Goal: Transaction & Acquisition: Purchase product/service

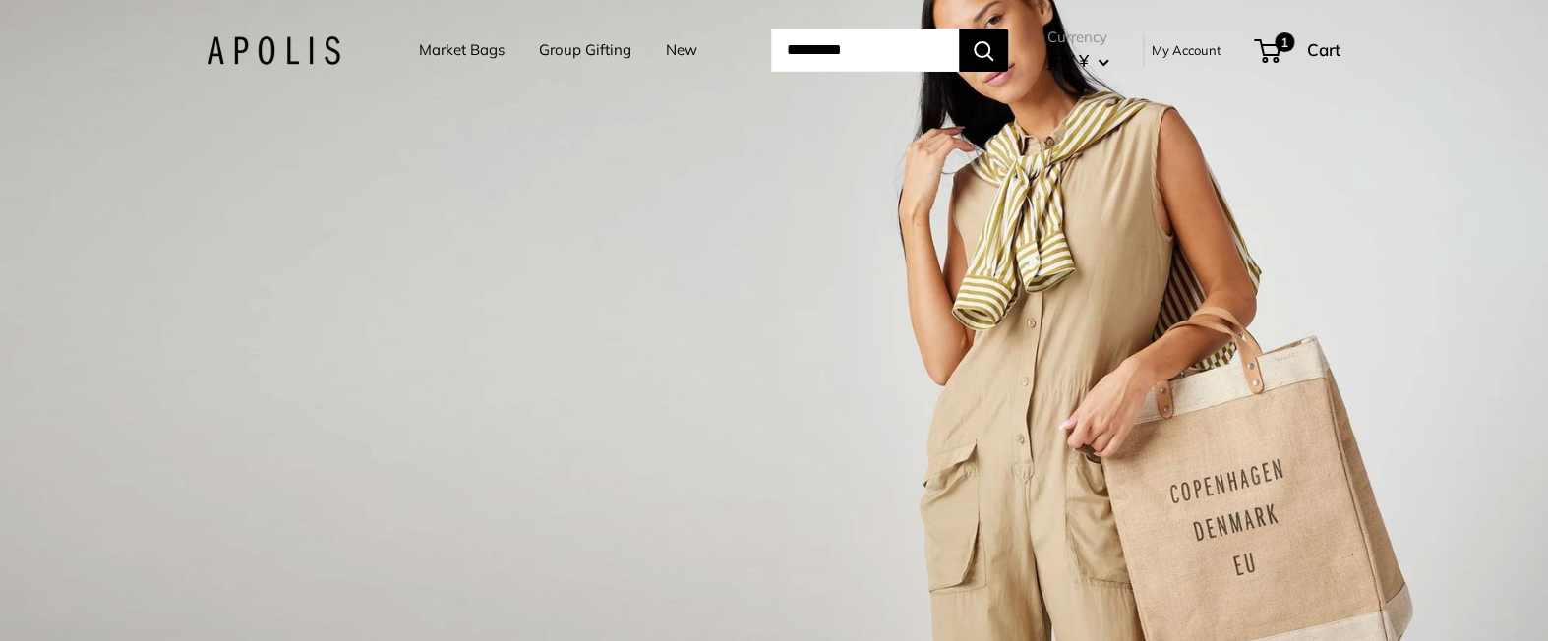
click at [485, 45] on link "Market Bags" at bounding box center [462, 50] width 86 height 28
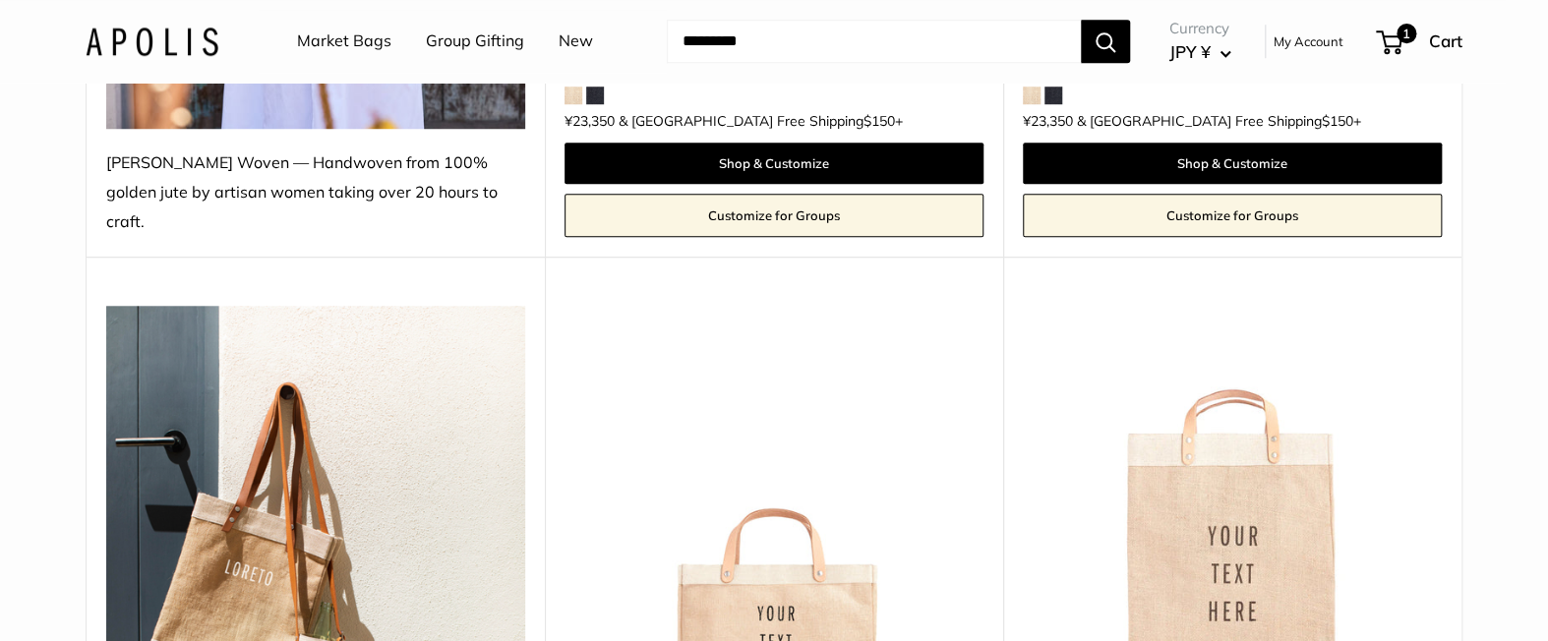
scroll to position [1042, 0]
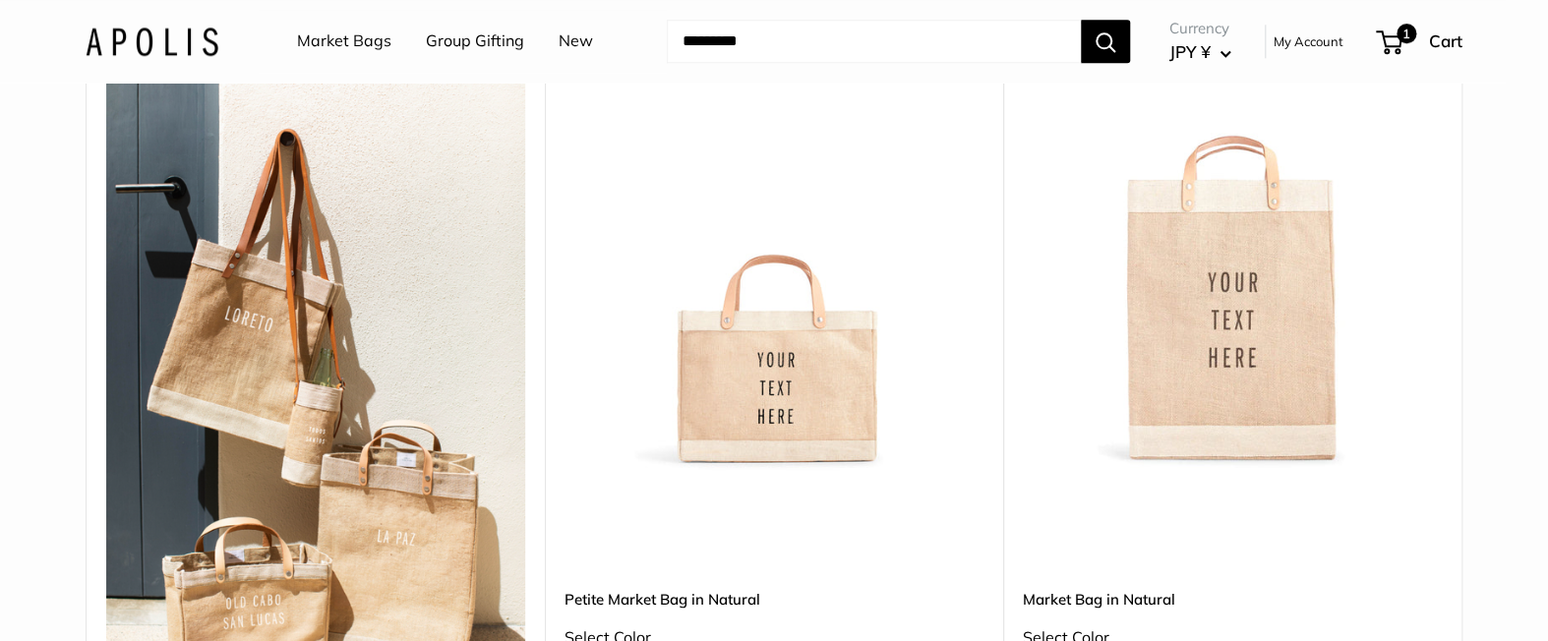
click at [0, 0] on img at bounding box center [0, 0] width 0 height 0
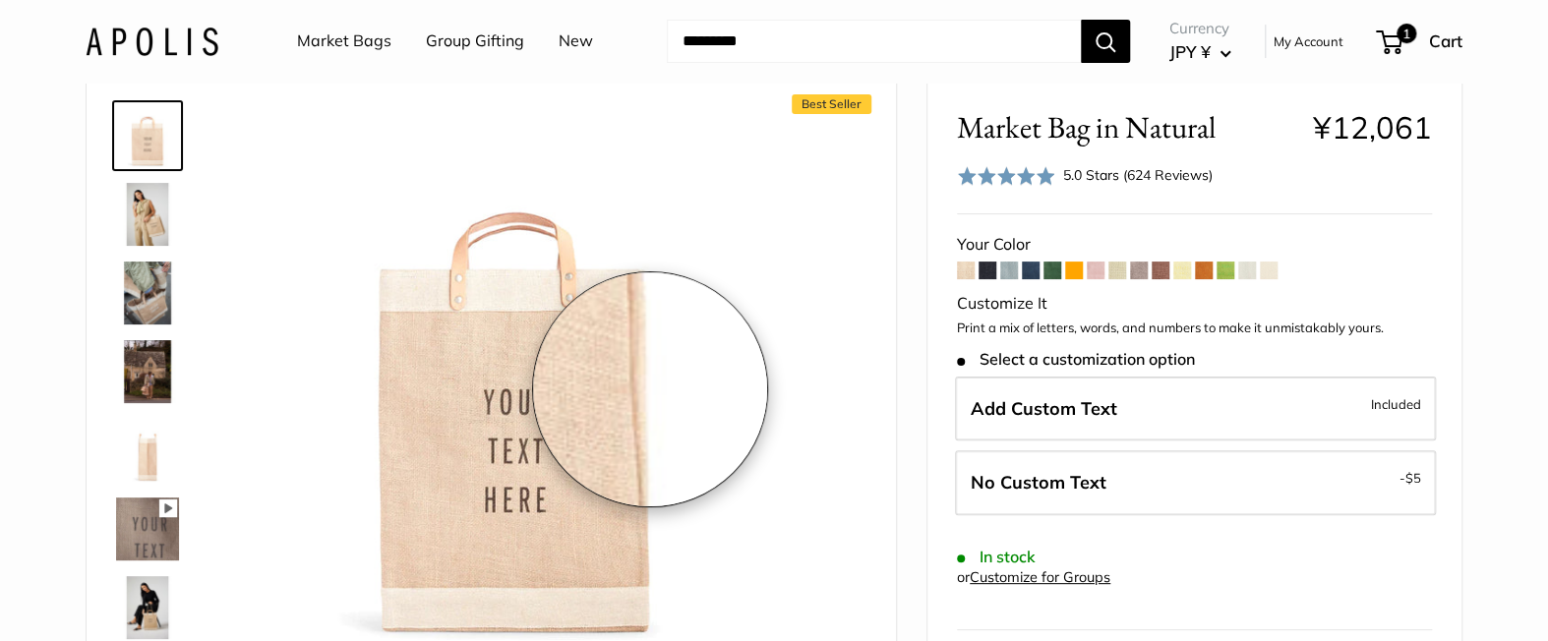
scroll to position [100, 0]
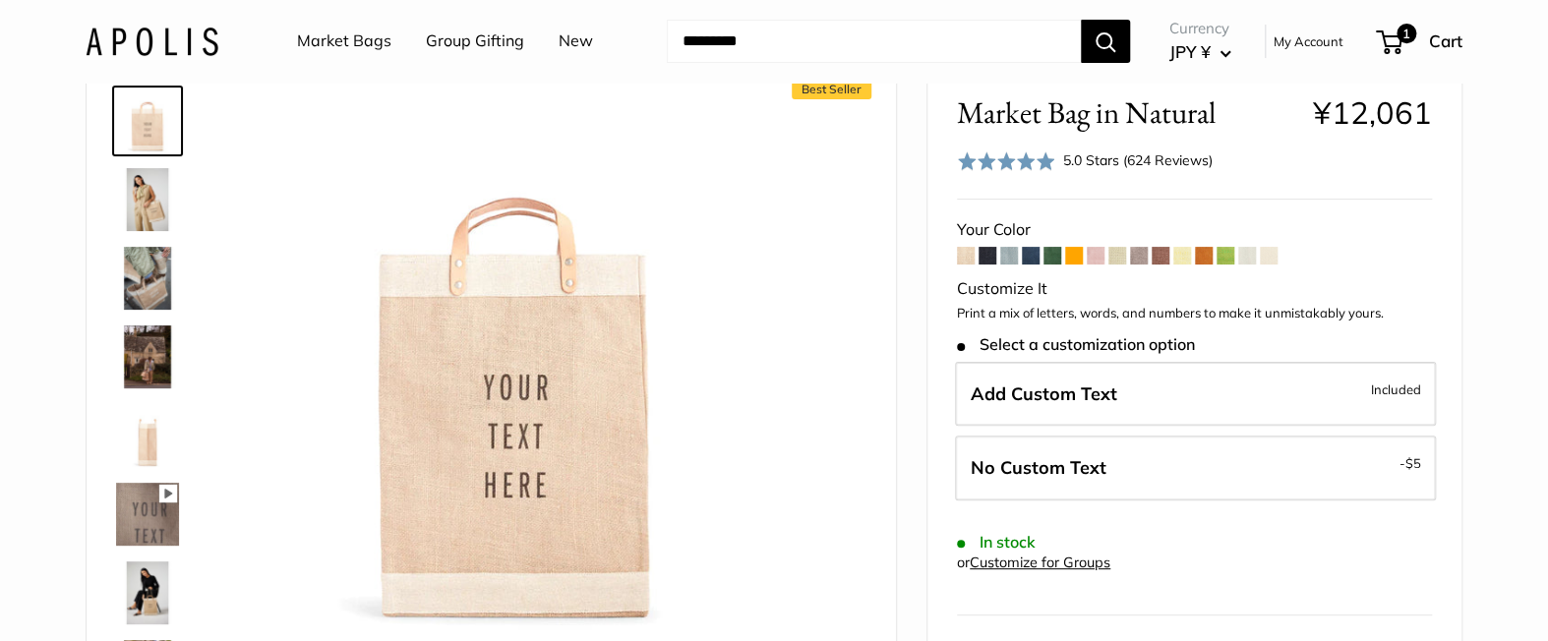
click at [962, 254] on span at bounding box center [966, 256] width 18 height 18
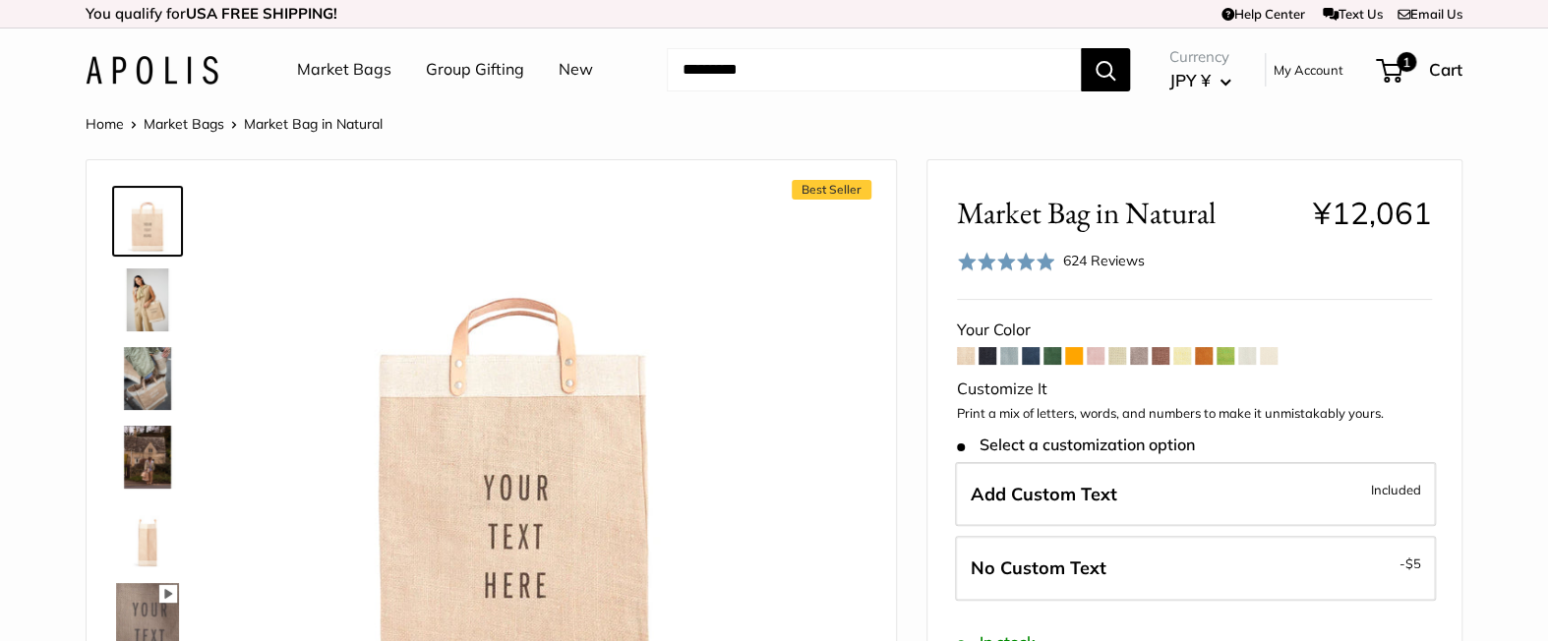
click at [985, 358] on span at bounding box center [988, 356] width 18 height 18
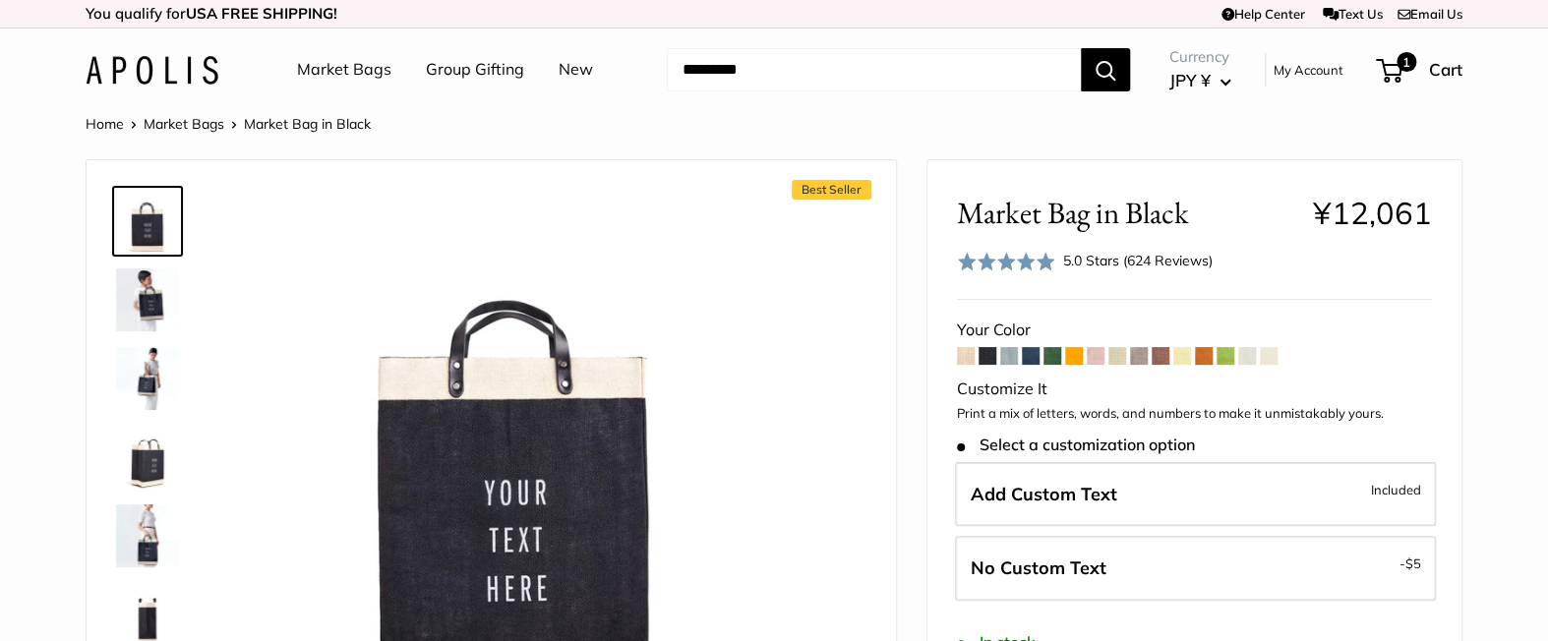
click at [1015, 361] on span at bounding box center [1009, 356] width 18 height 18
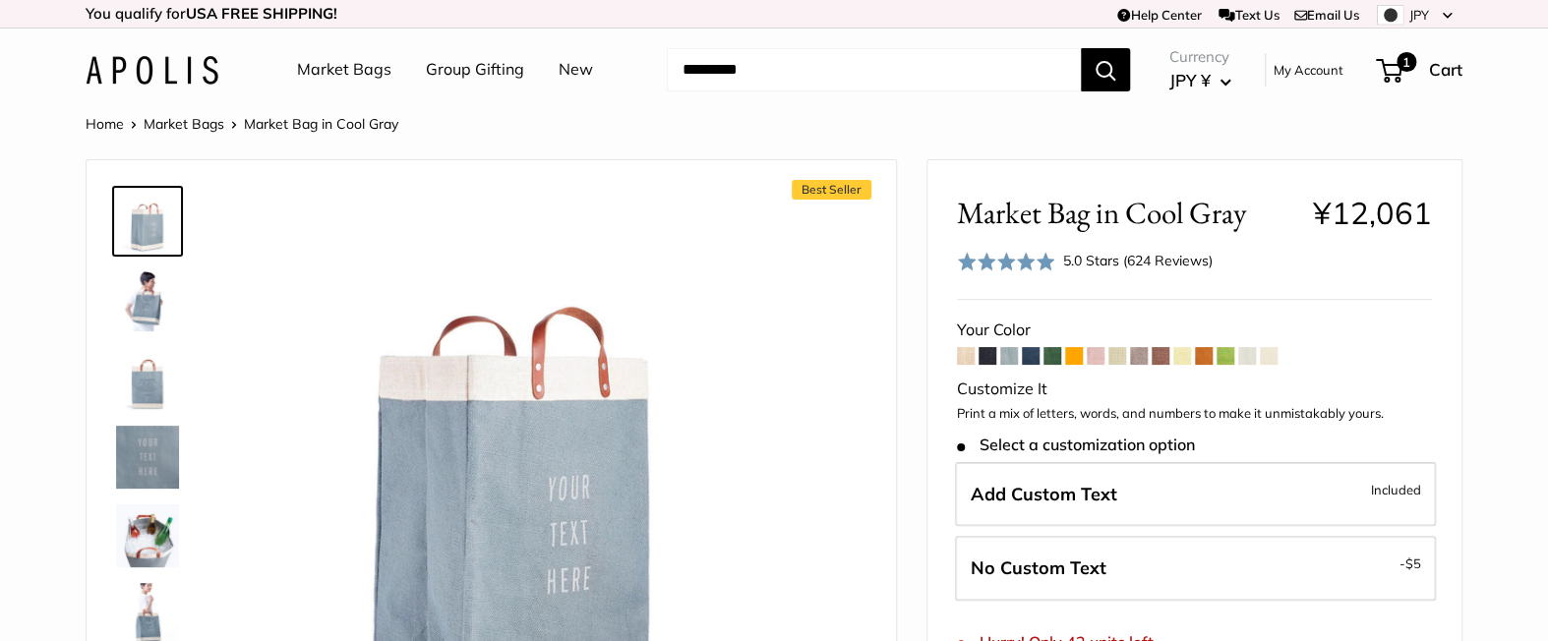
click at [1025, 360] on span at bounding box center [1031, 356] width 18 height 18
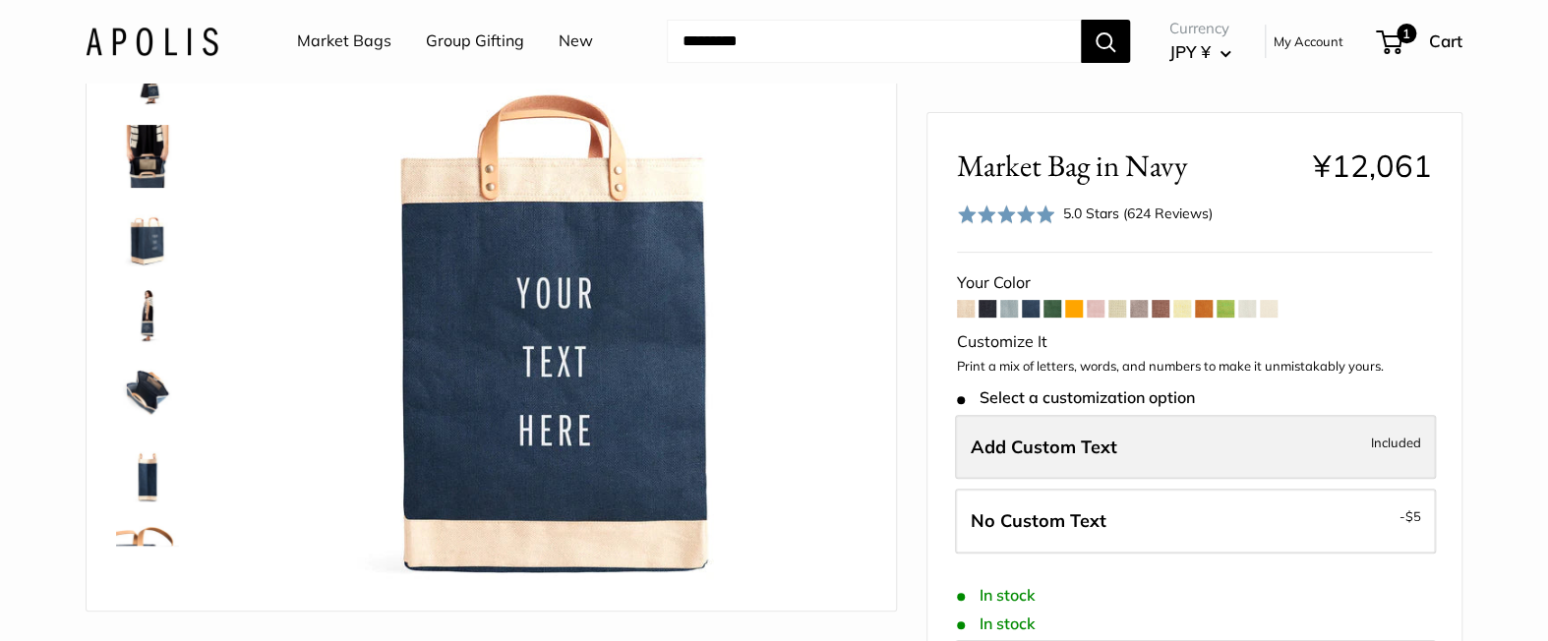
scroll to position [225, 0]
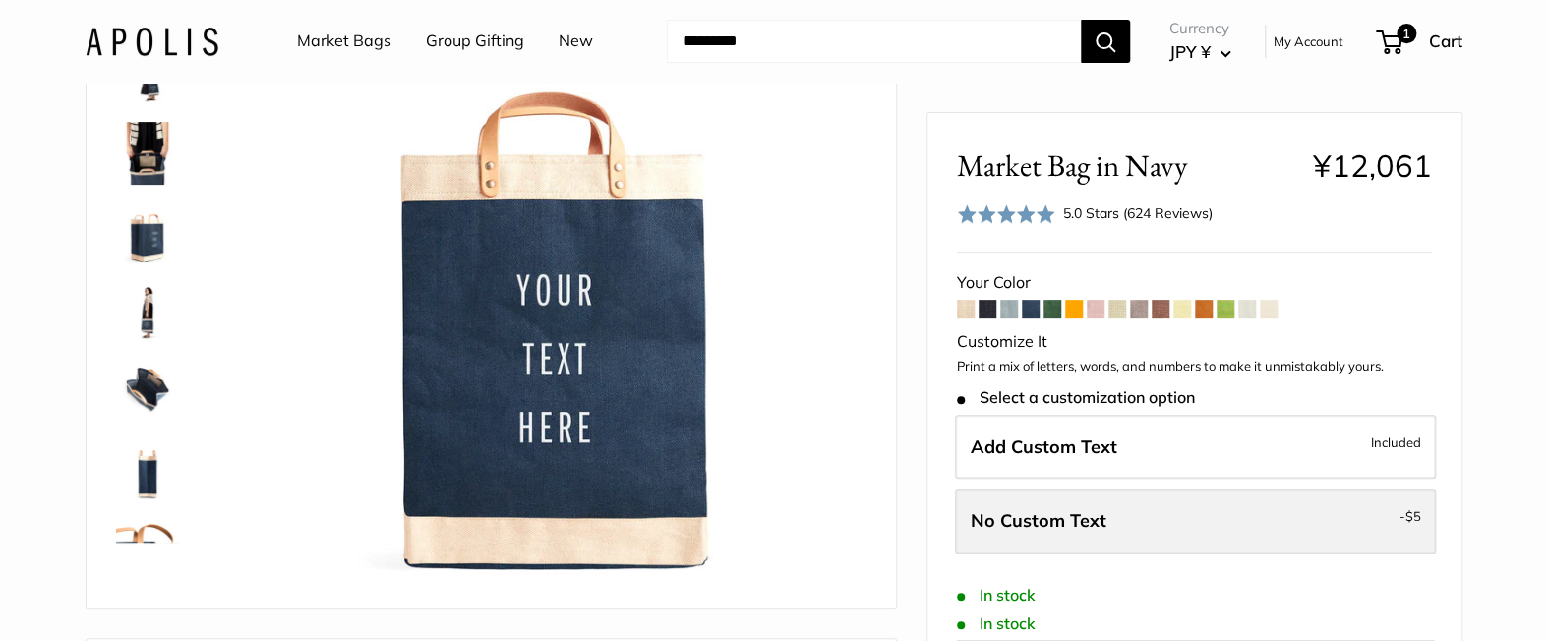
click at [1252, 522] on label "No Custom Text - $5" at bounding box center [1195, 521] width 481 height 65
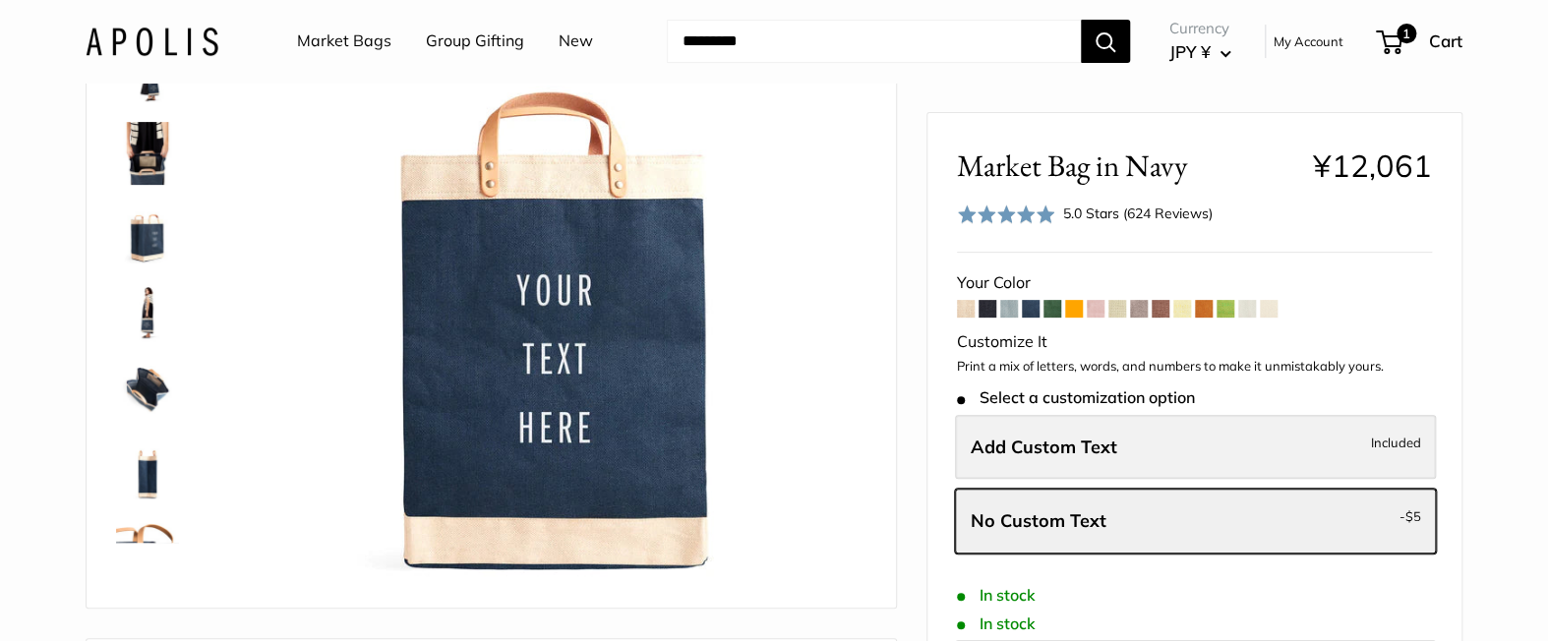
click at [1185, 465] on label "Add Custom Text Included" at bounding box center [1195, 446] width 481 height 65
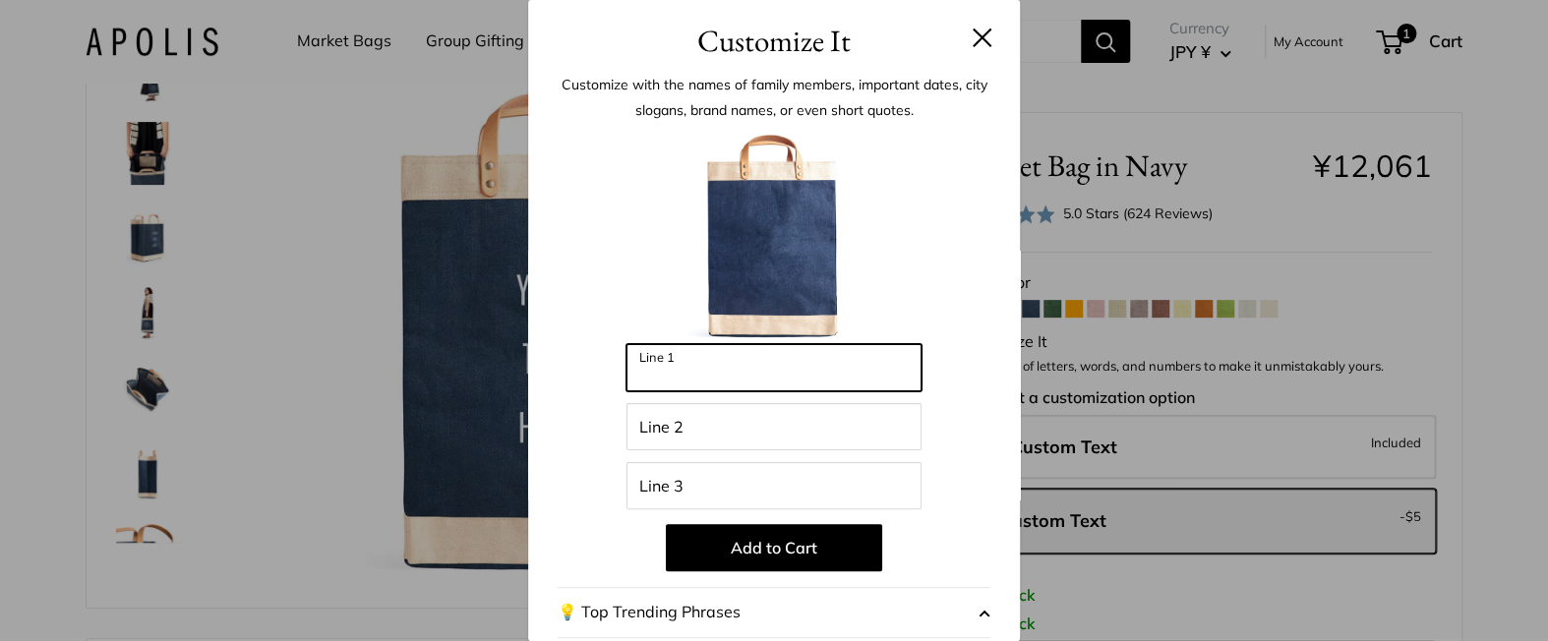
click at [706, 385] on input "Line 1" at bounding box center [774, 367] width 295 height 47
type input "*"
type input "******"
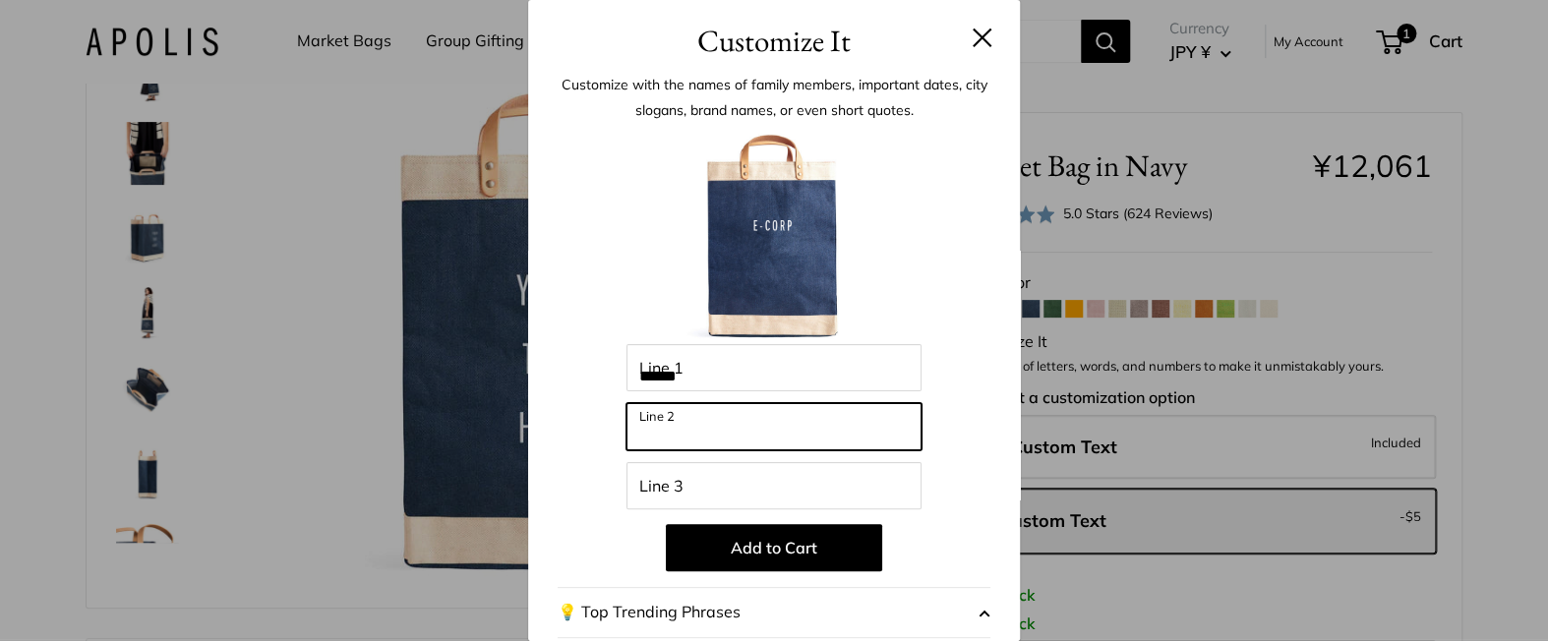
click at [831, 432] on input "Line 2" at bounding box center [774, 426] width 295 height 47
type input "****"
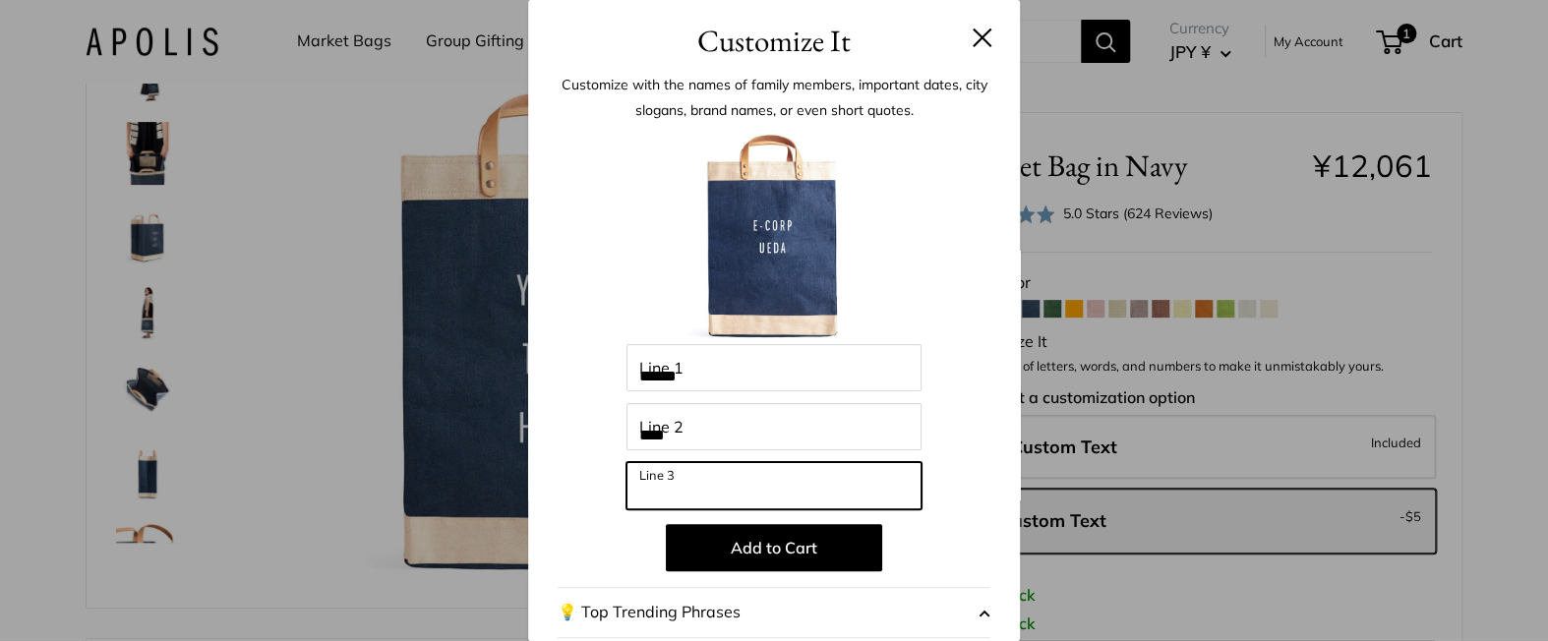
click at [747, 483] on input "Line 3" at bounding box center [774, 485] width 295 height 47
type input "*****"
click at [973, 442] on div "Enter 42 letters ****** Line 1 **** Line 2 ***** Line 3 Add to Cart 💡 Top Trend…" at bounding box center [774, 529] width 433 height 802
click at [975, 35] on button at bounding box center [983, 38] width 20 height 20
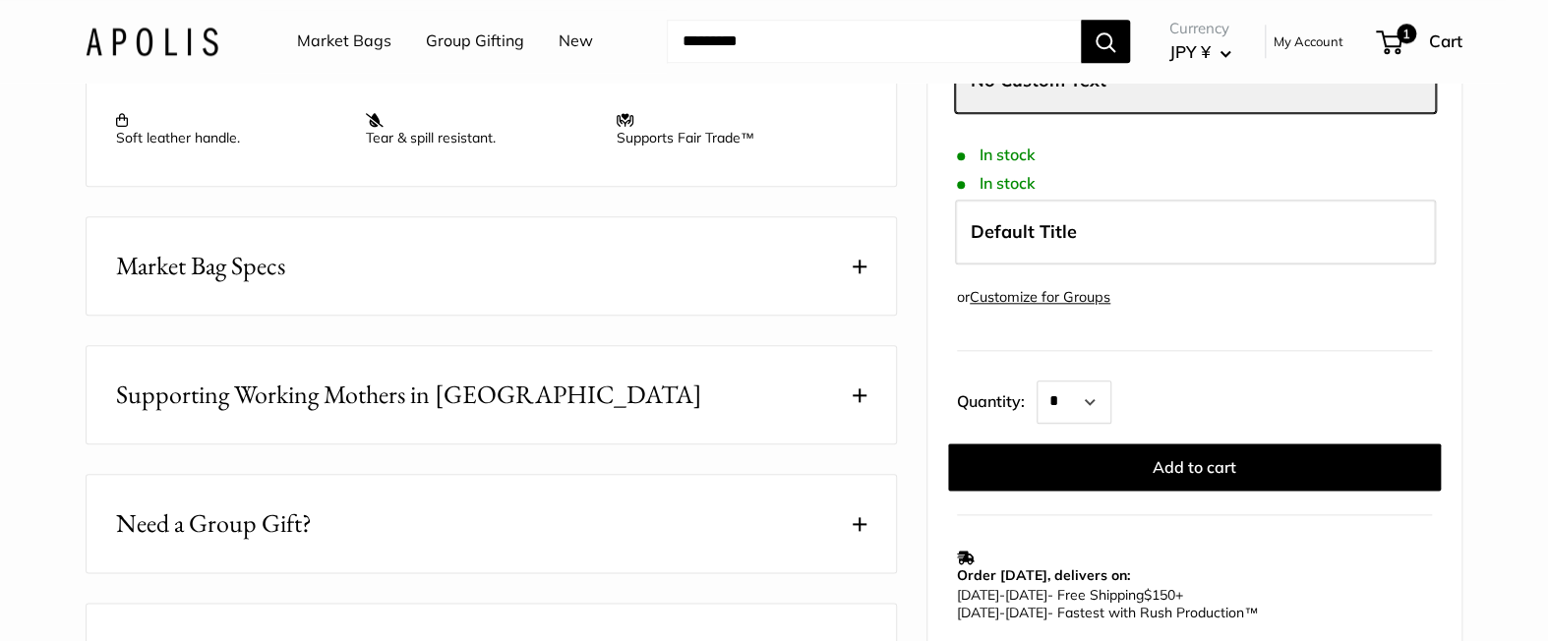
scroll to position [1040, 0]
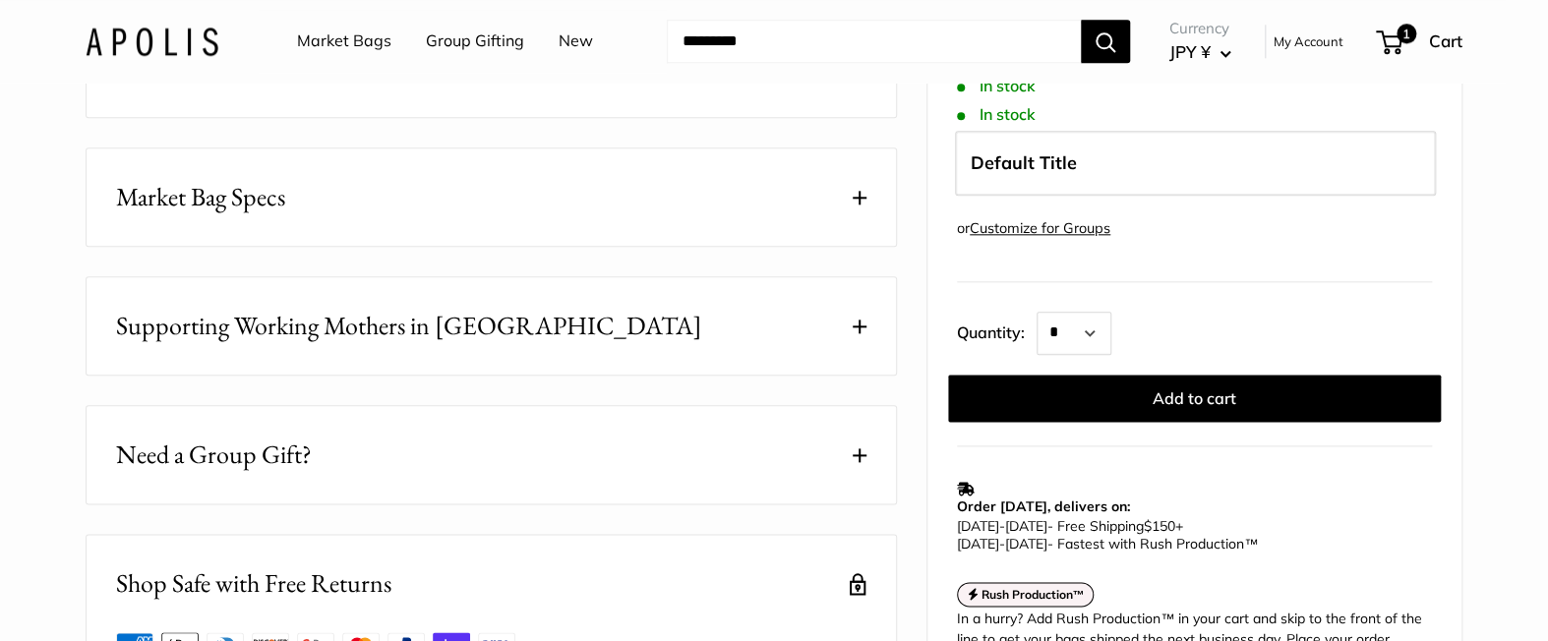
click at [863, 333] on span at bounding box center [860, 327] width 14 height 14
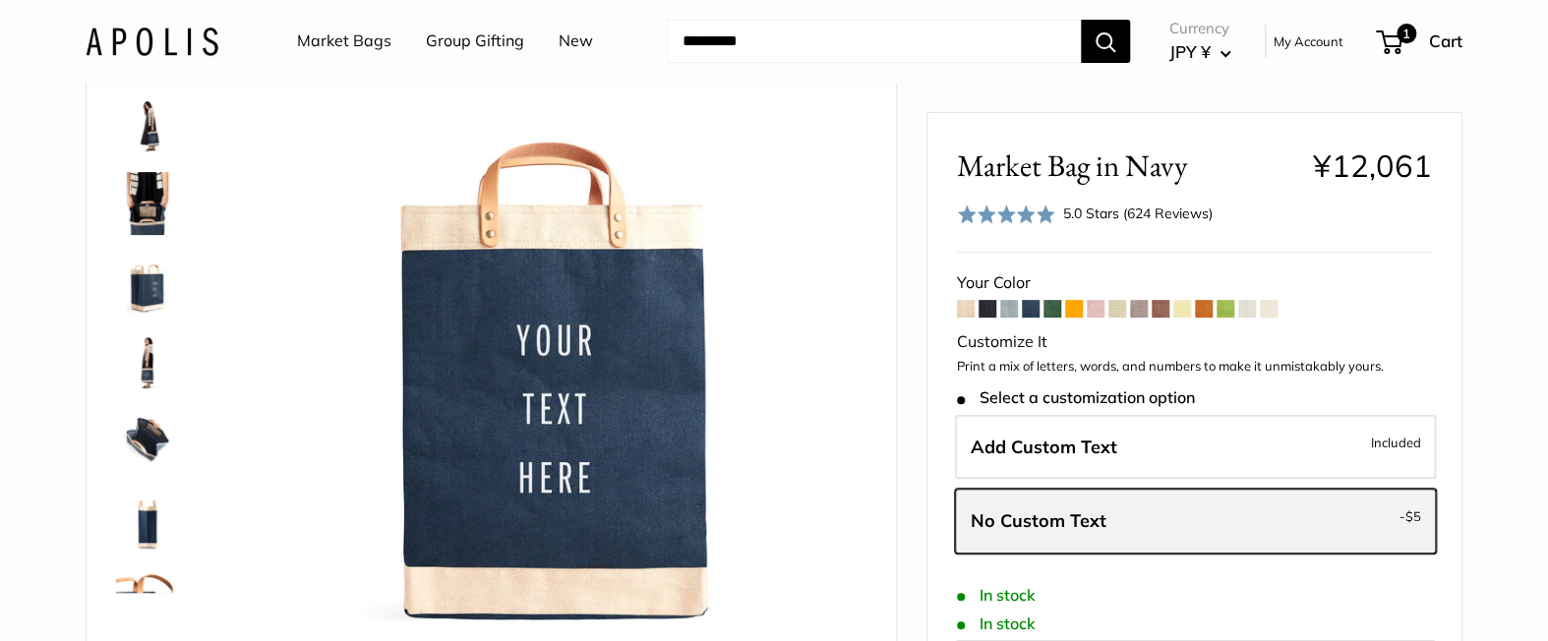
scroll to position [177, 0]
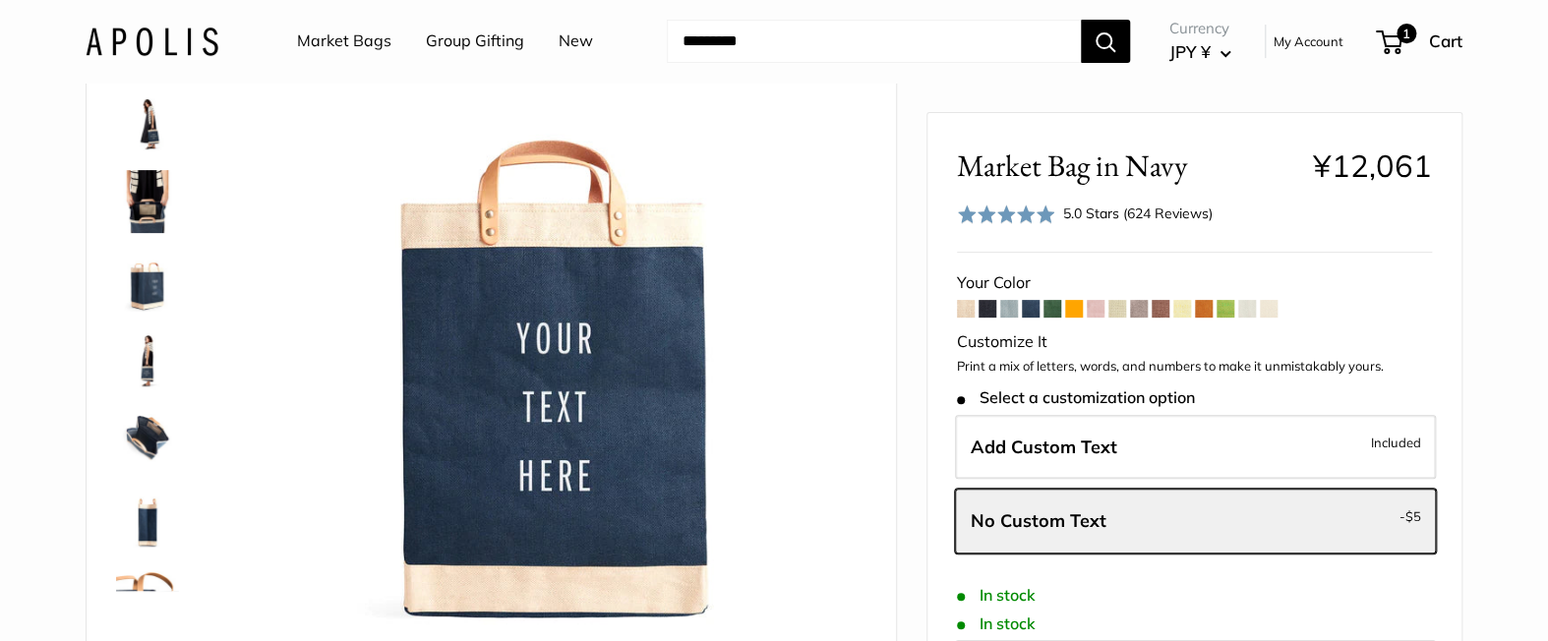
click at [1225, 314] on span at bounding box center [1226, 309] width 18 height 18
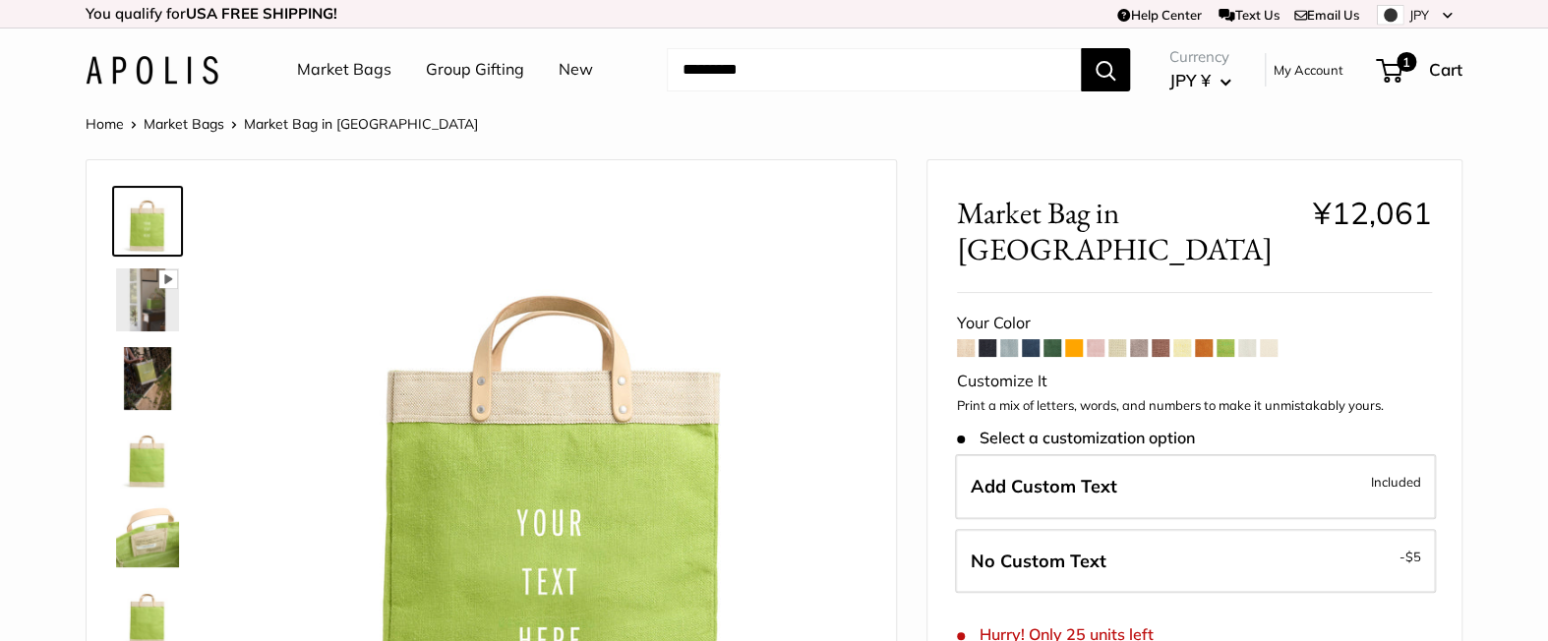
click at [1187, 339] on span at bounding box center [1183, 348] width 18 height 18
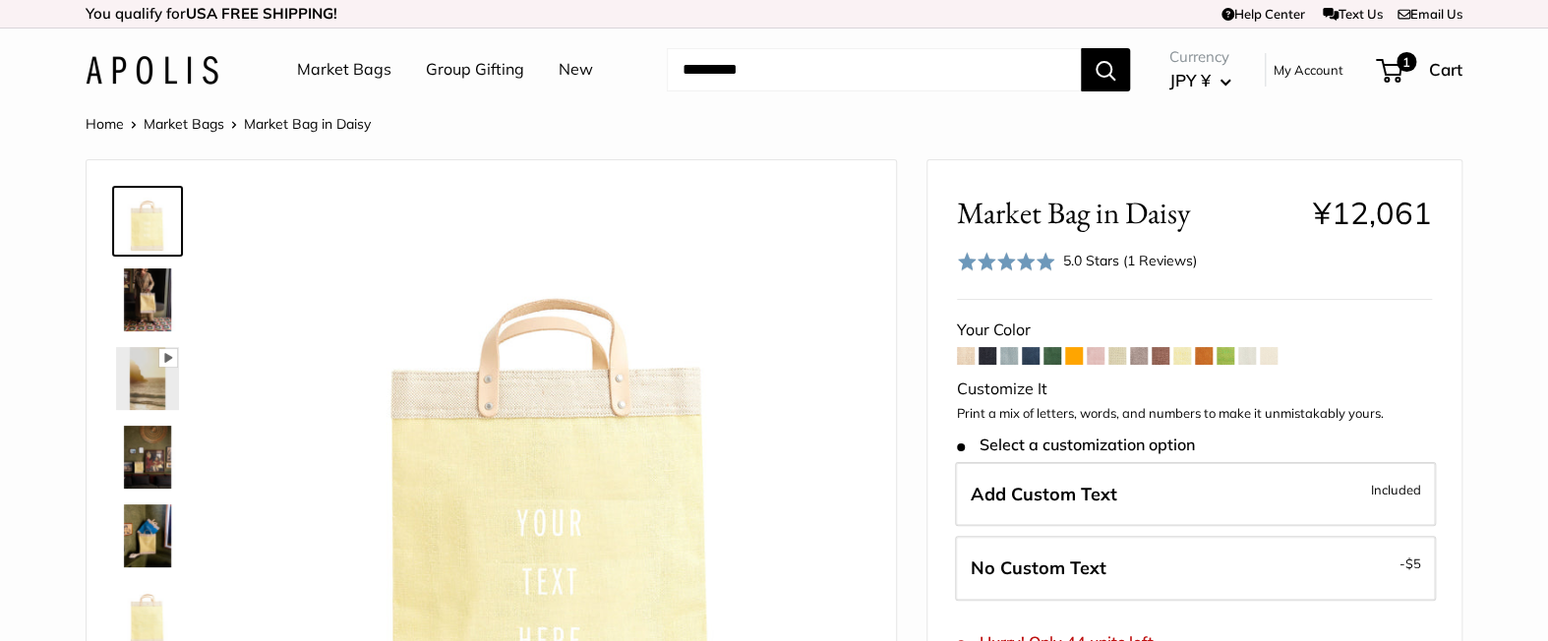
click at [1142, 354] on span at bounding box center [1139, 356] width 18 height 18
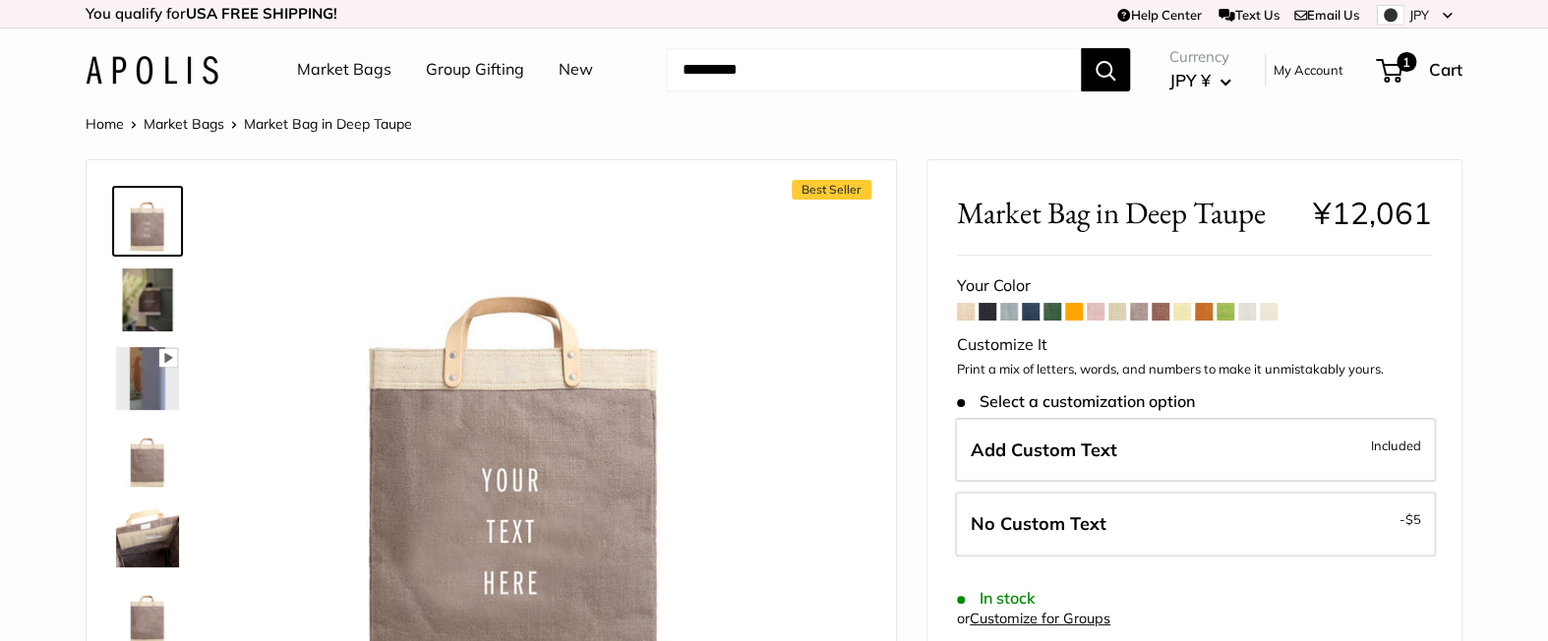
click at [1096, 317] on span at bounding box center [1096, 312] width 18 height 18
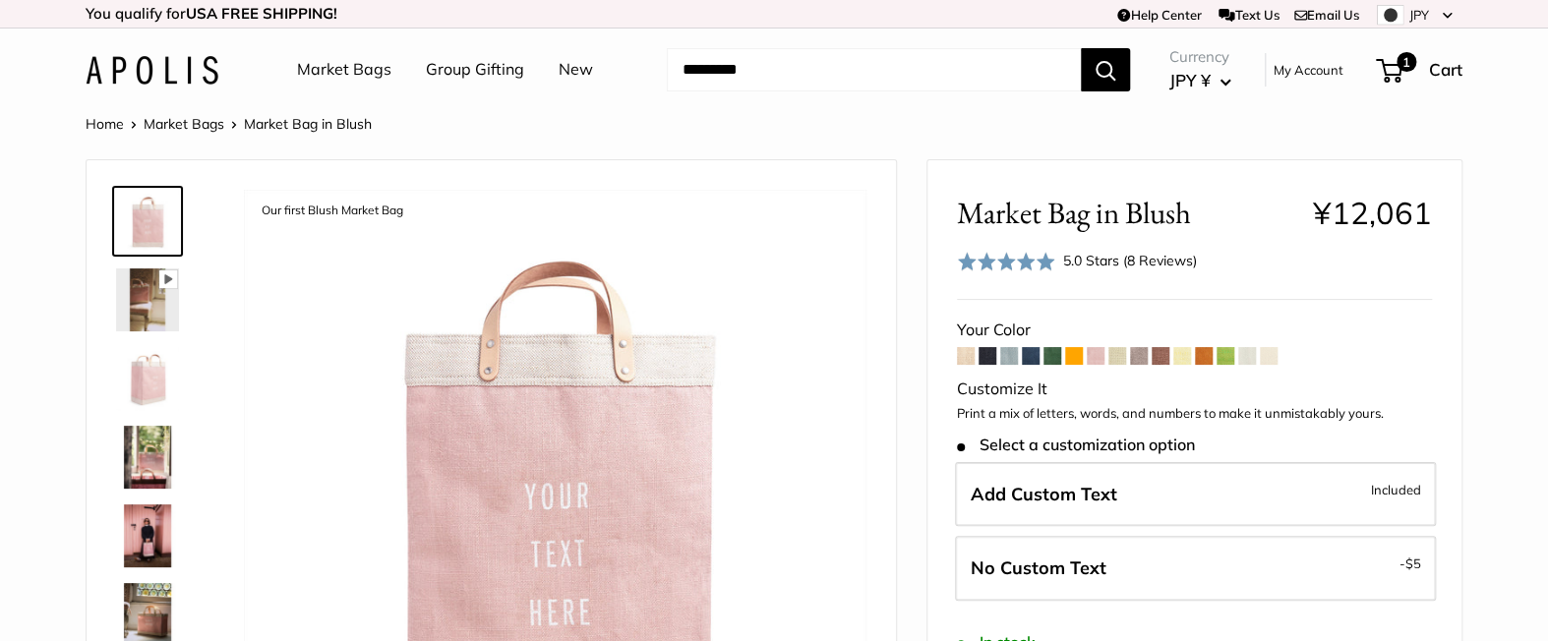
click at [159, 448] on img at bounding box center [147, 457] width 63 height 63
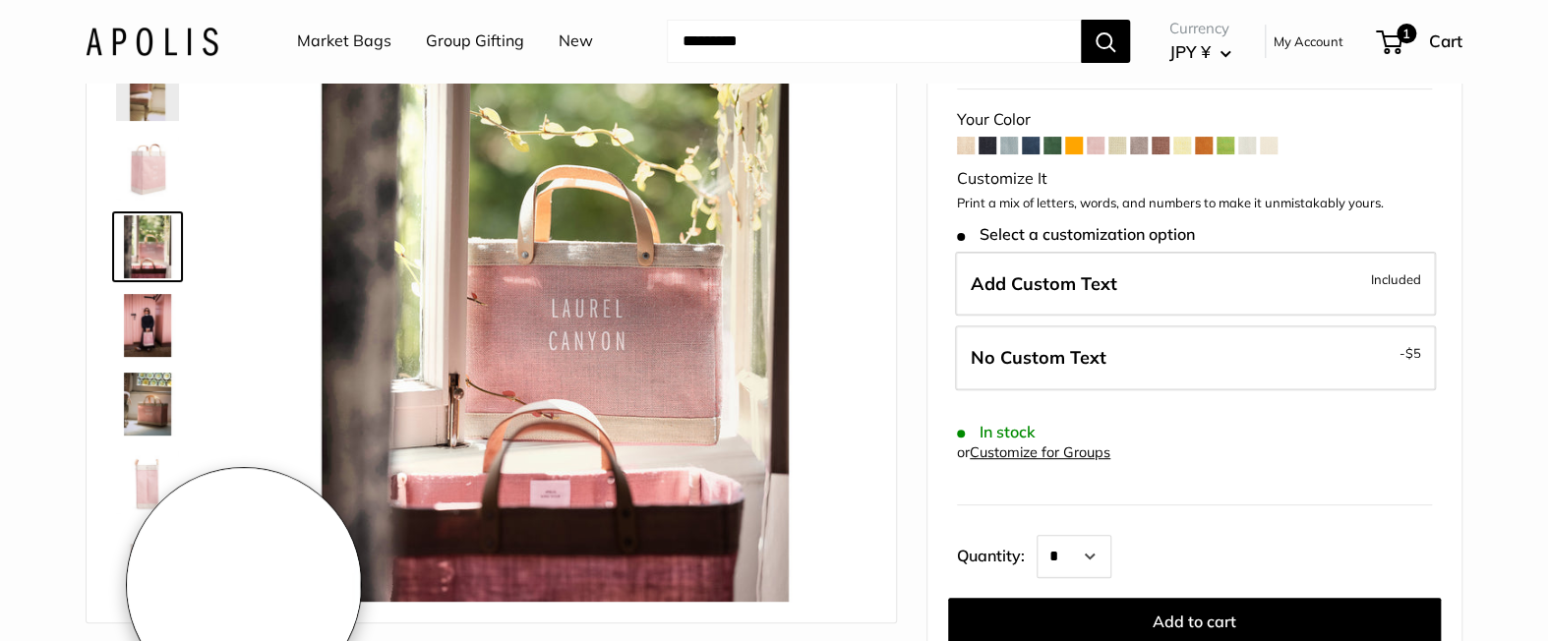
scroll to position [185, 0]
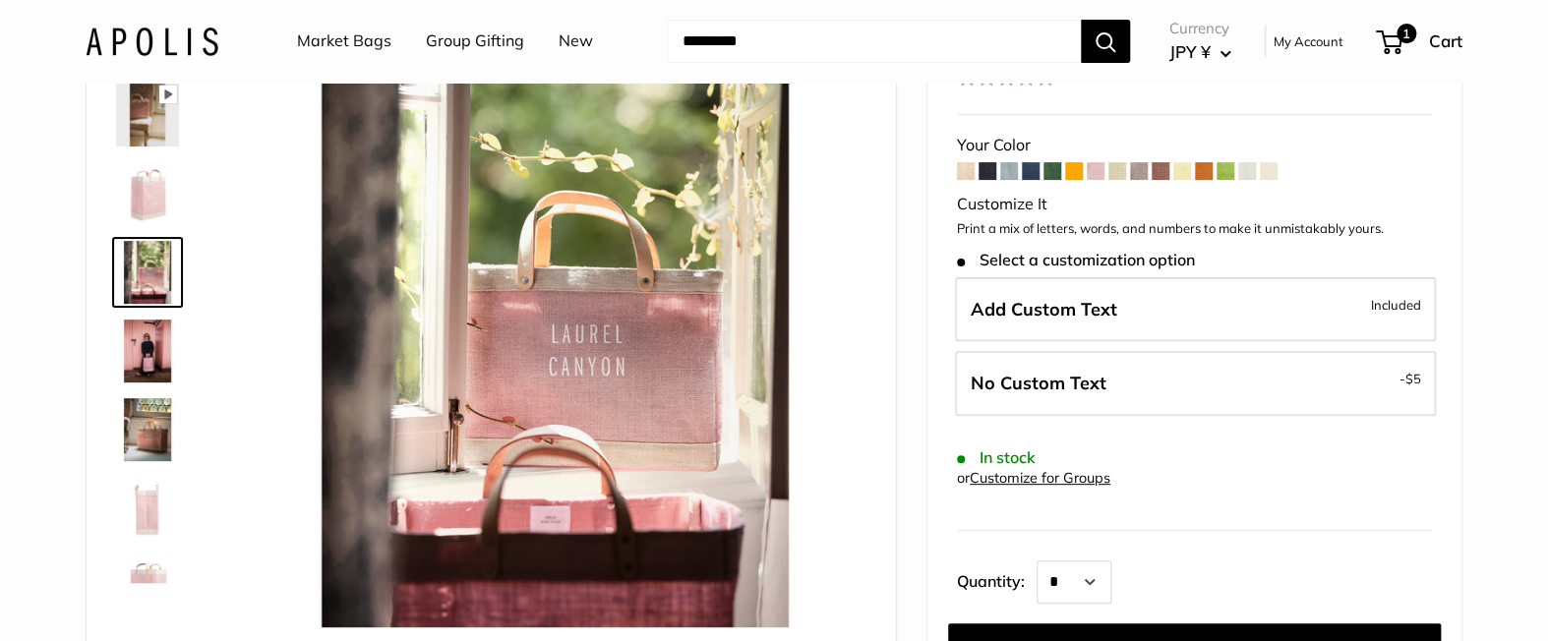
click at [146, 347] on img at bounding box center [147, 351] width 63 height 63
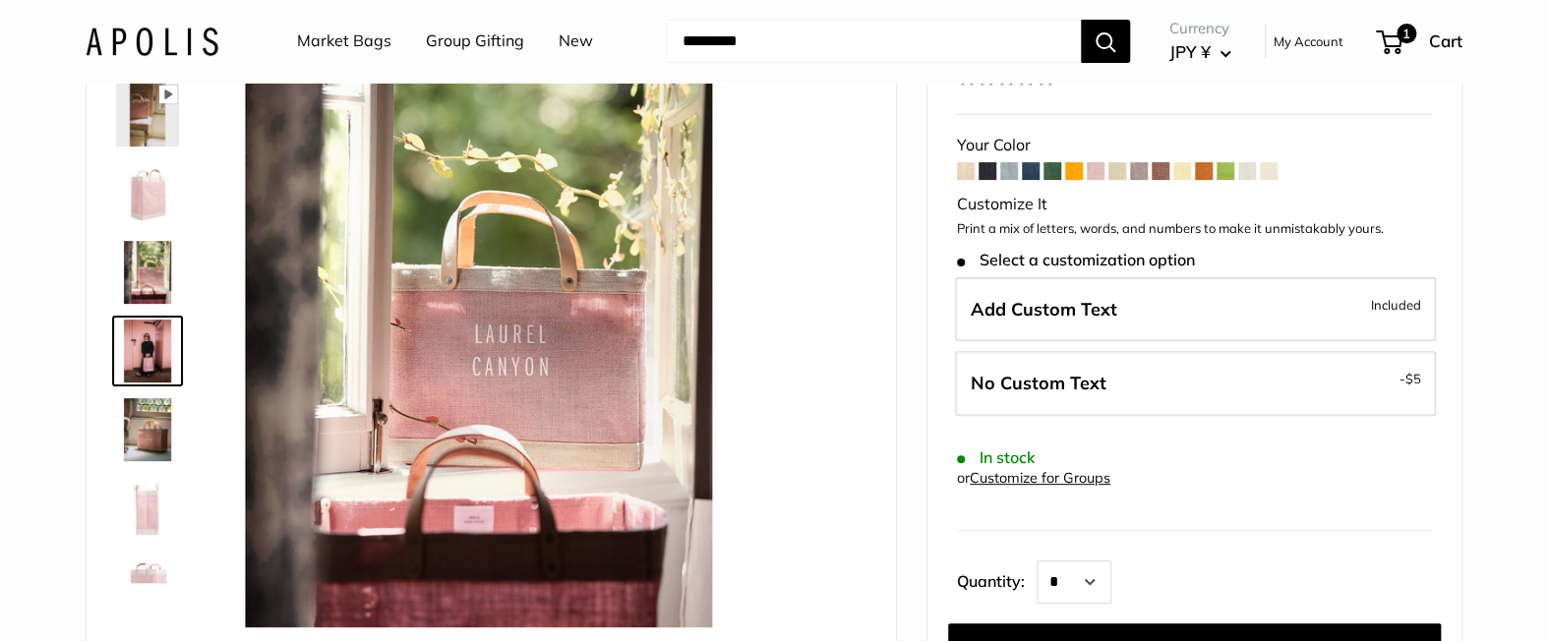
scroll to position [61, 0]
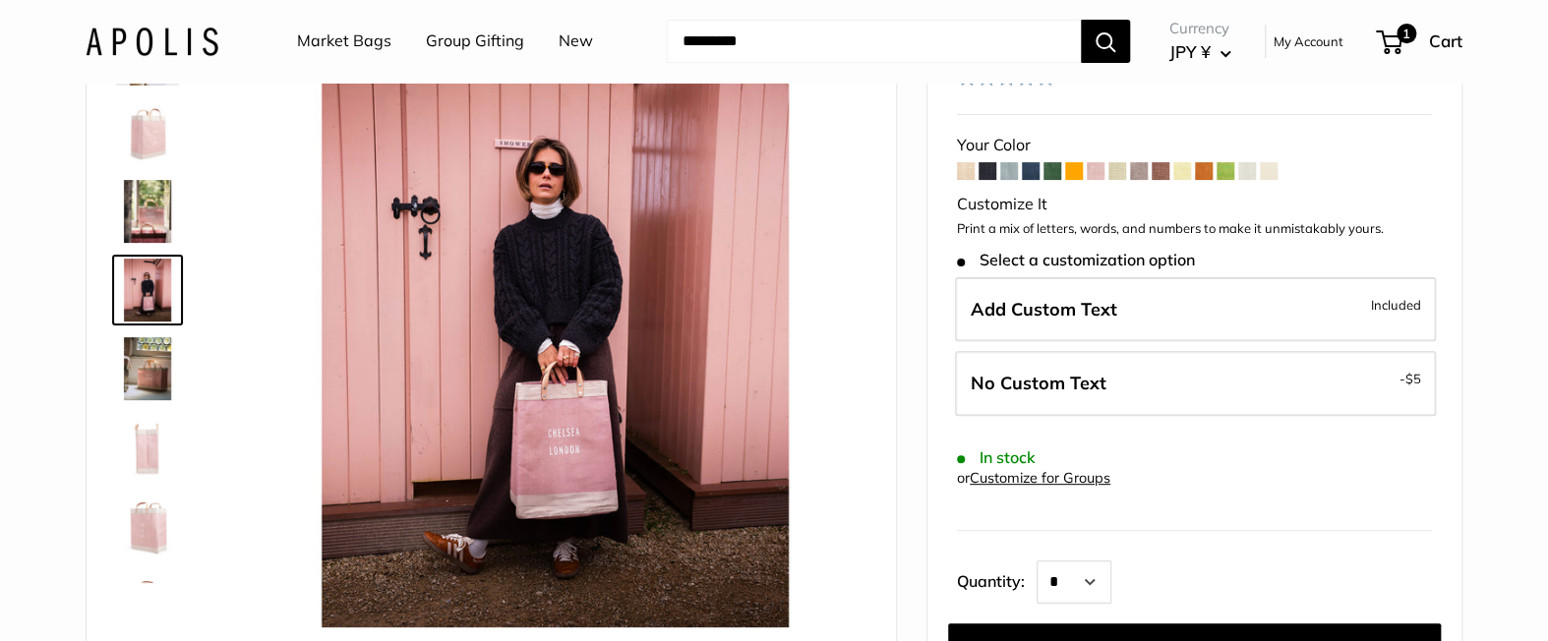
click at [148, 426] on img at bounding box center [147, 447] width 63 height 63
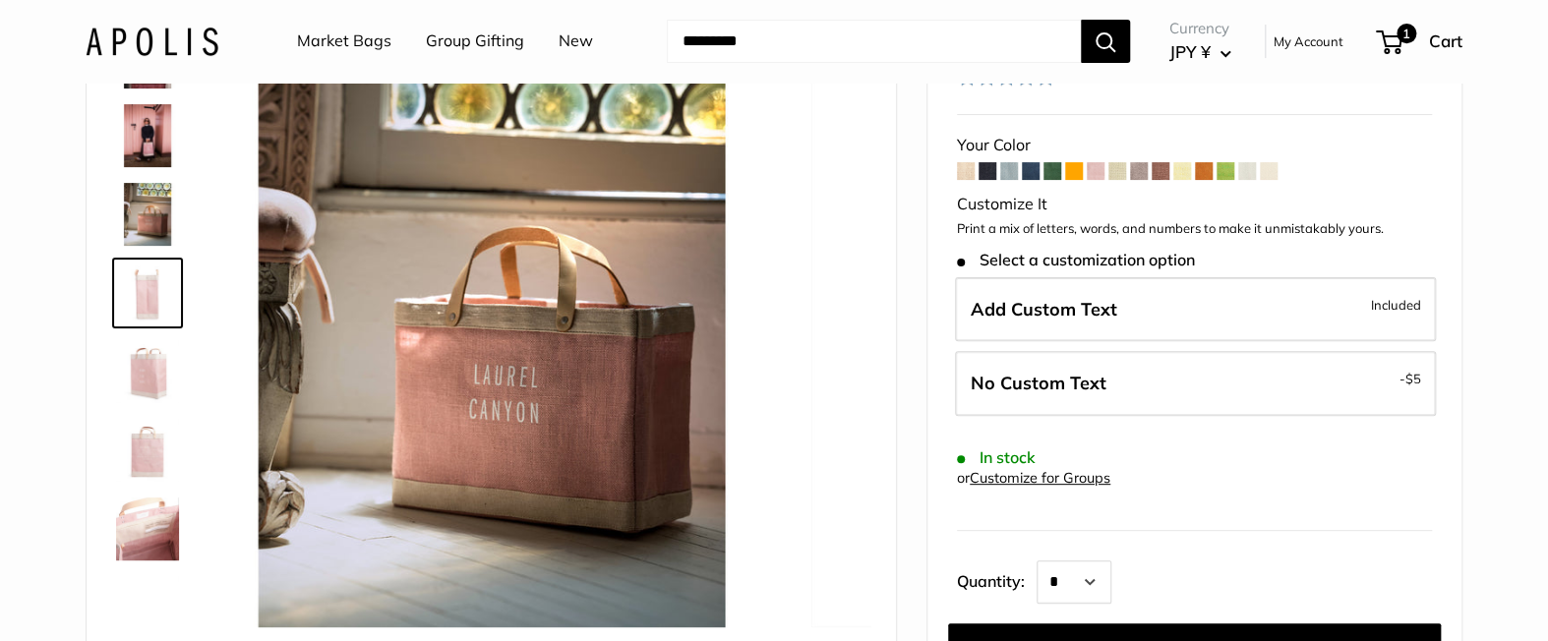
scroll to position [218, 0]
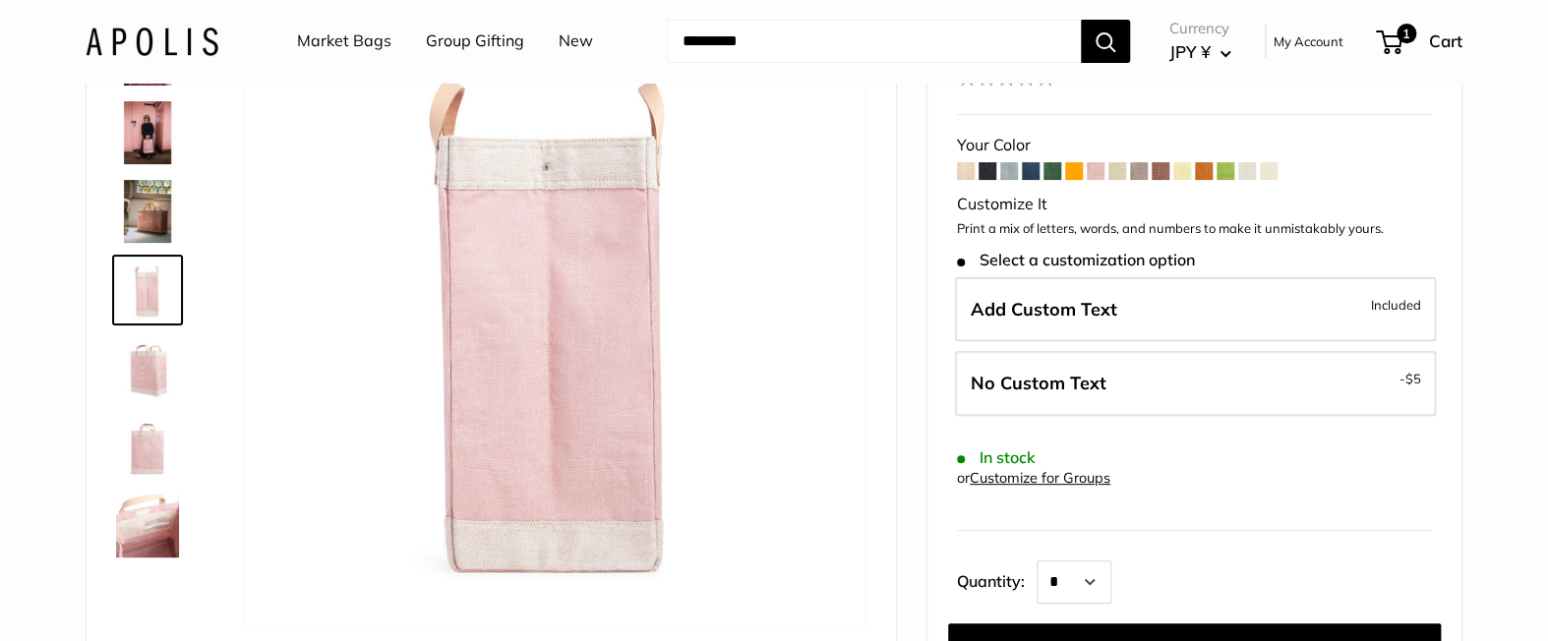
click at [148, 255] on link at bounding box center [147, 290] width 71 height 71
click at [124, 220] on img at bounding box center [147, 211] width 63 height 63
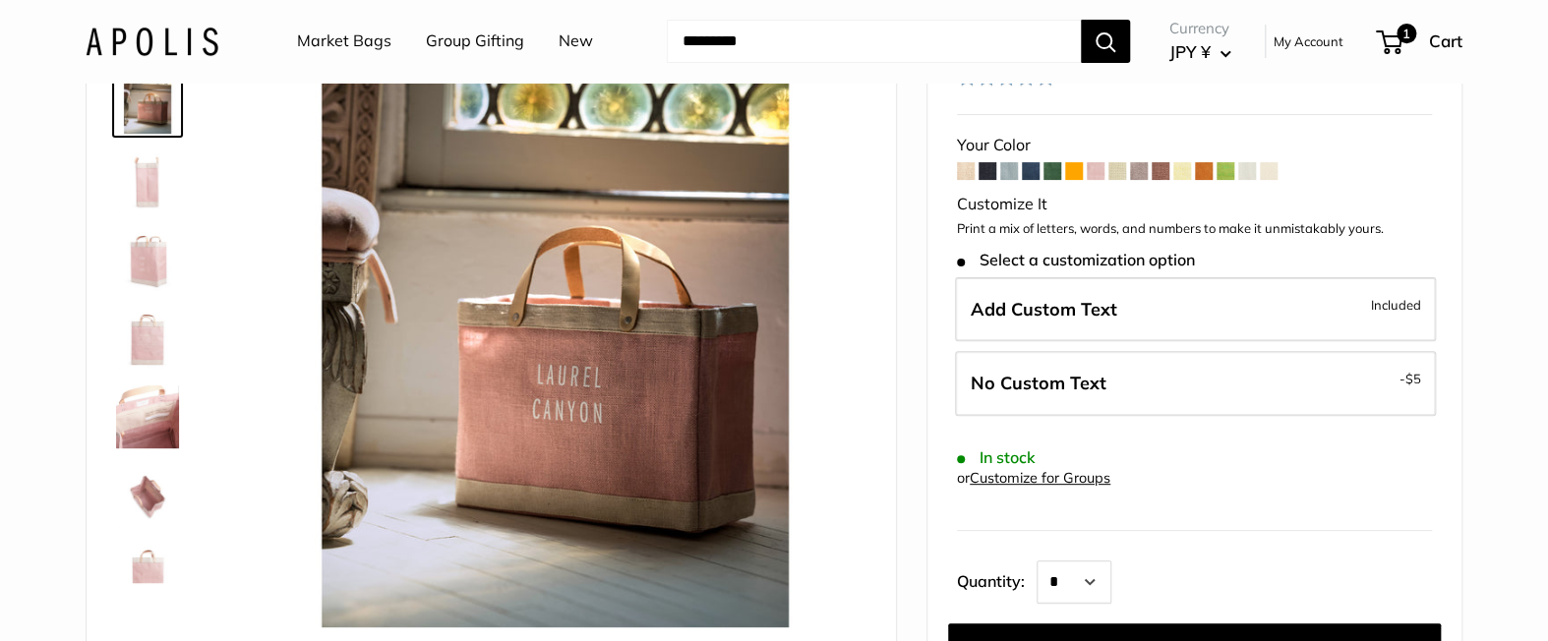
scroll to position [338, 0]
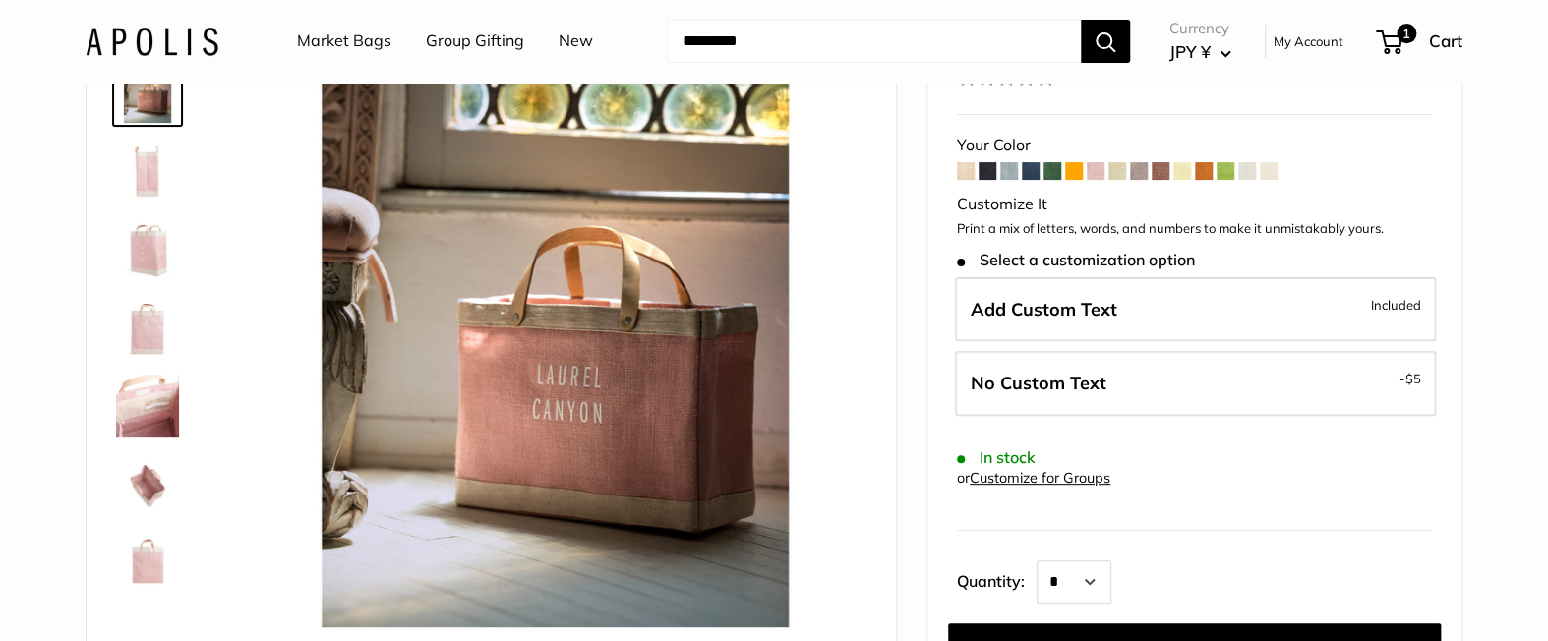
click at [172, 487] on img at bounding box center [147, 485] width 63 height 63
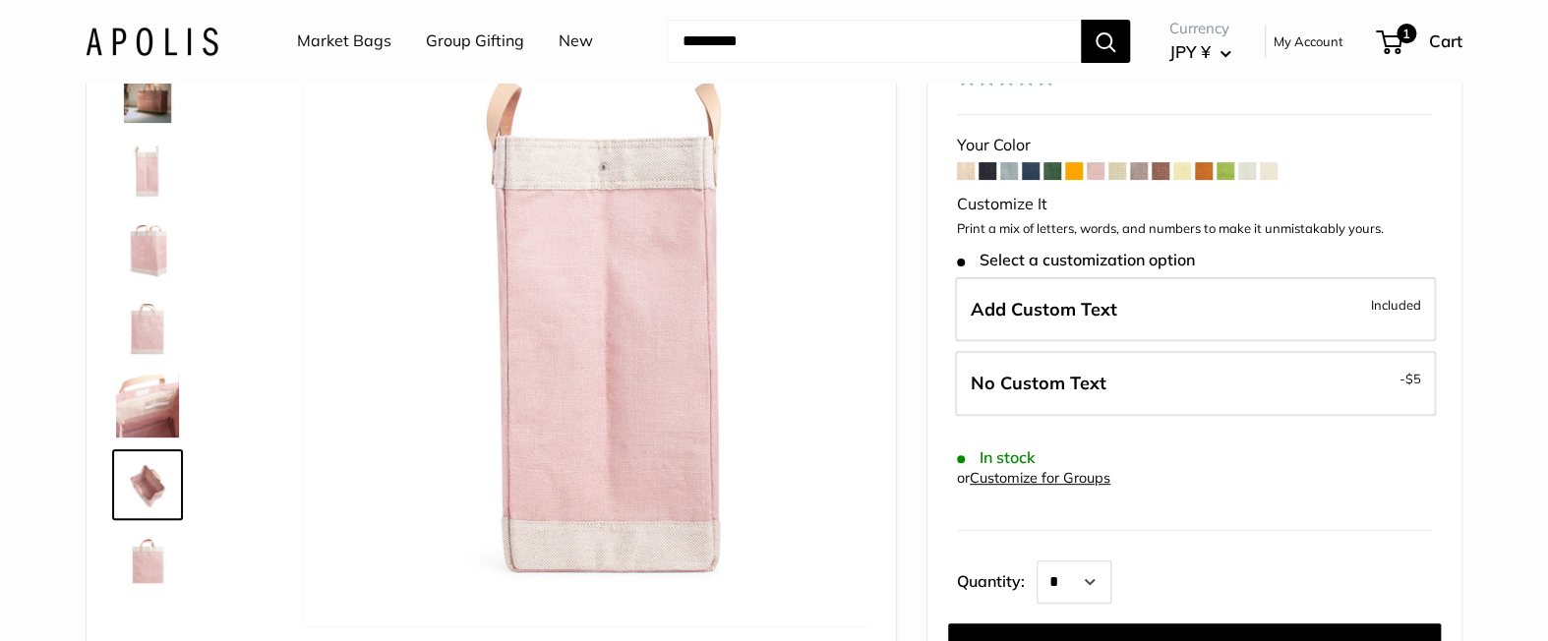
scroll to position [362, 0]
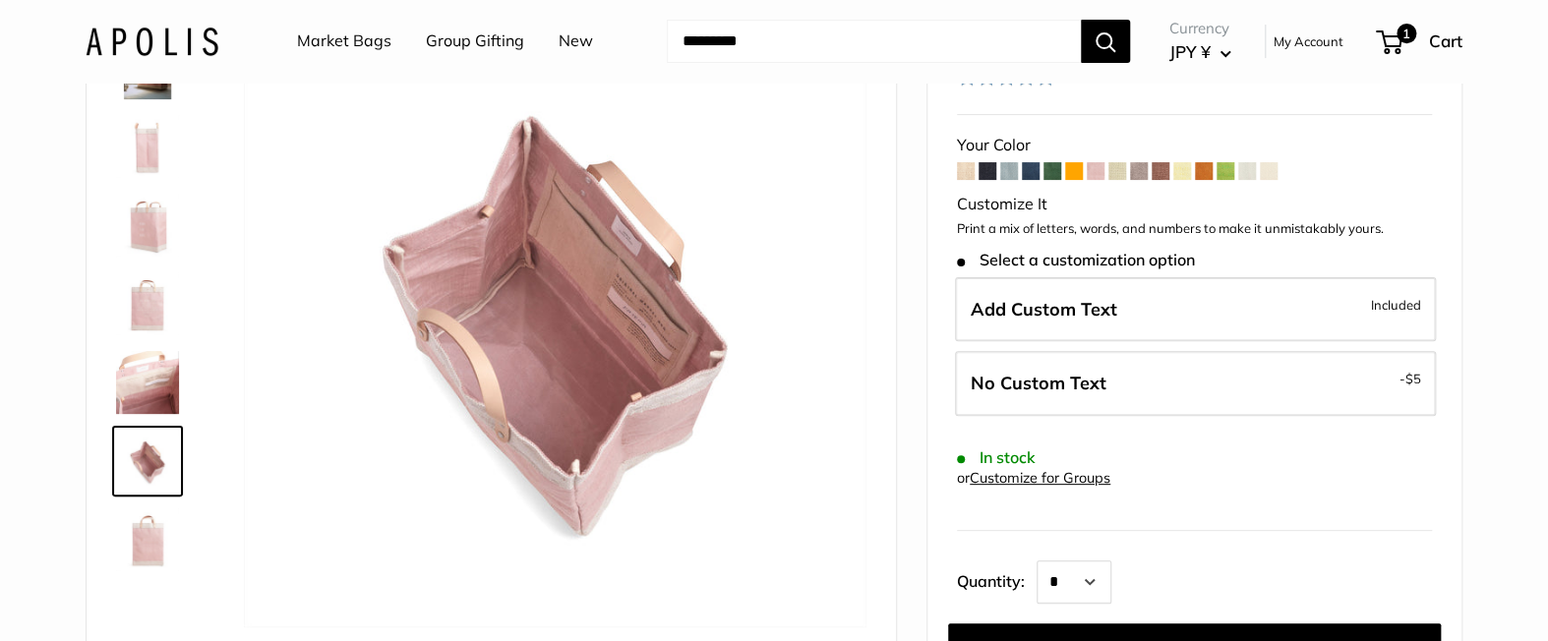
click at [159, 566] on img at bounding box center [147, 540] width 63 height 63
